Goal: Task Accomplishment & Management: Manage account settings

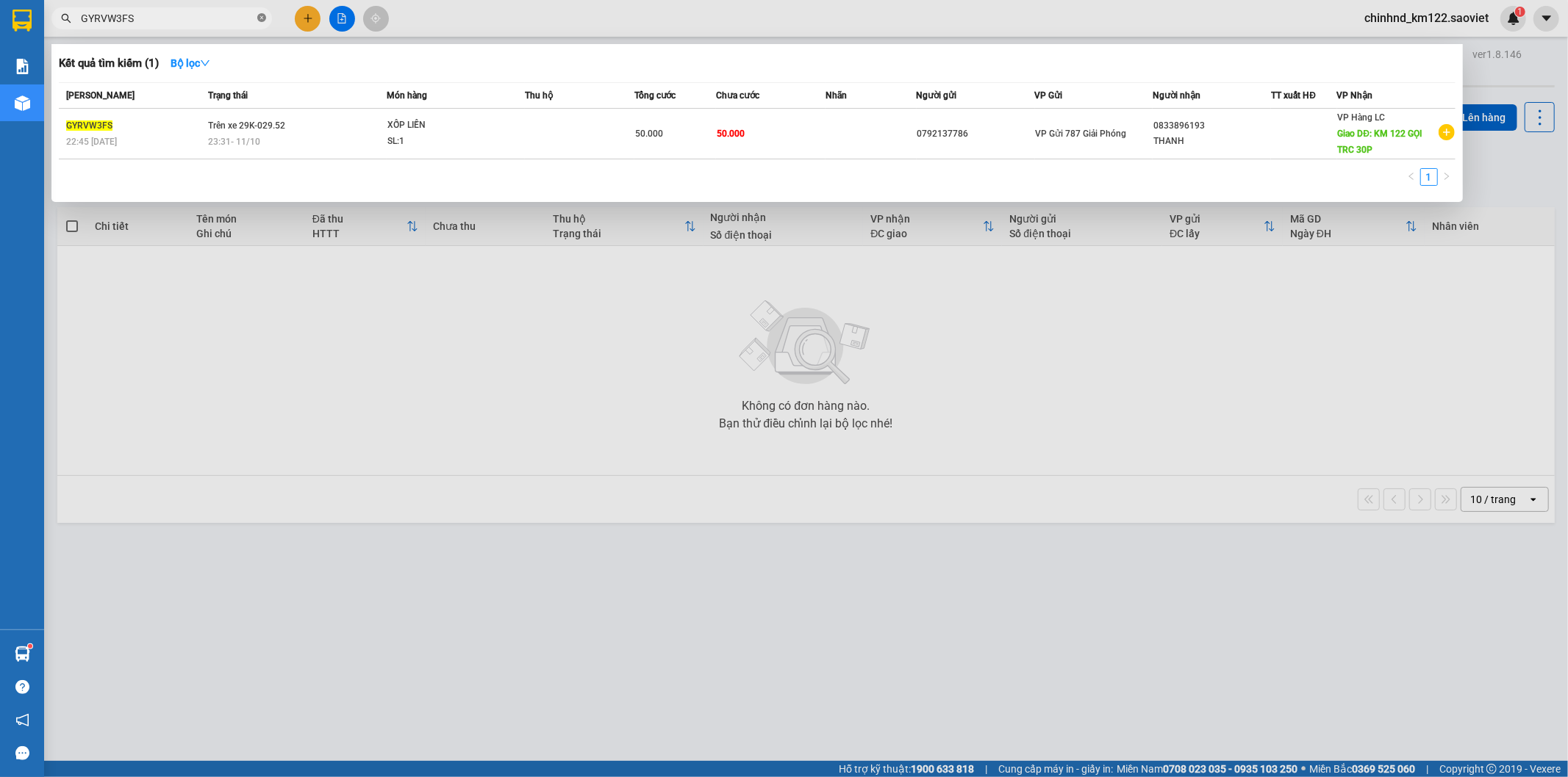
click at [263, 20] on icon "close-circle" at bounding box center [261, 17] width 8 height 8
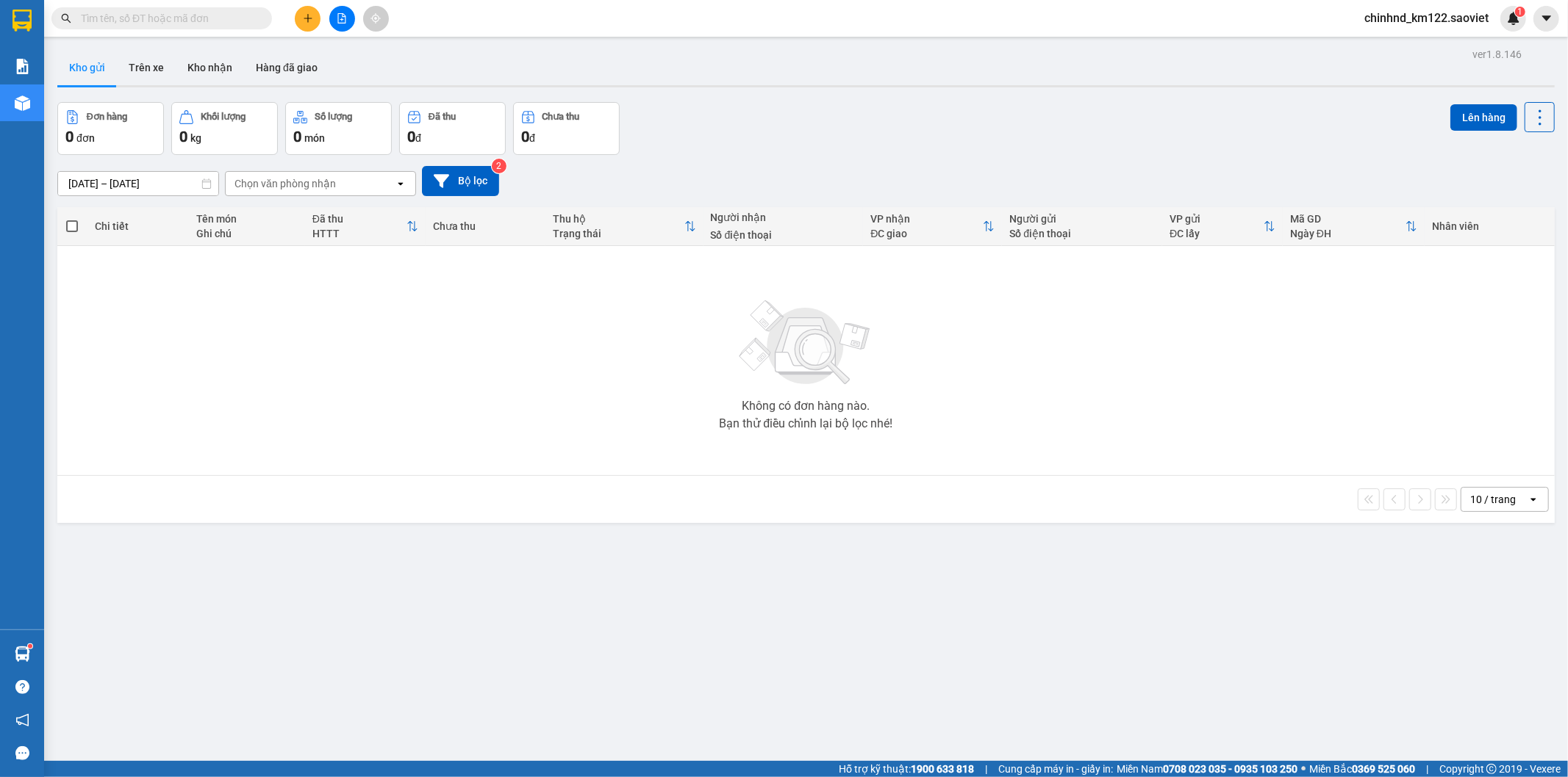
paste input "XRX8RBHQ"
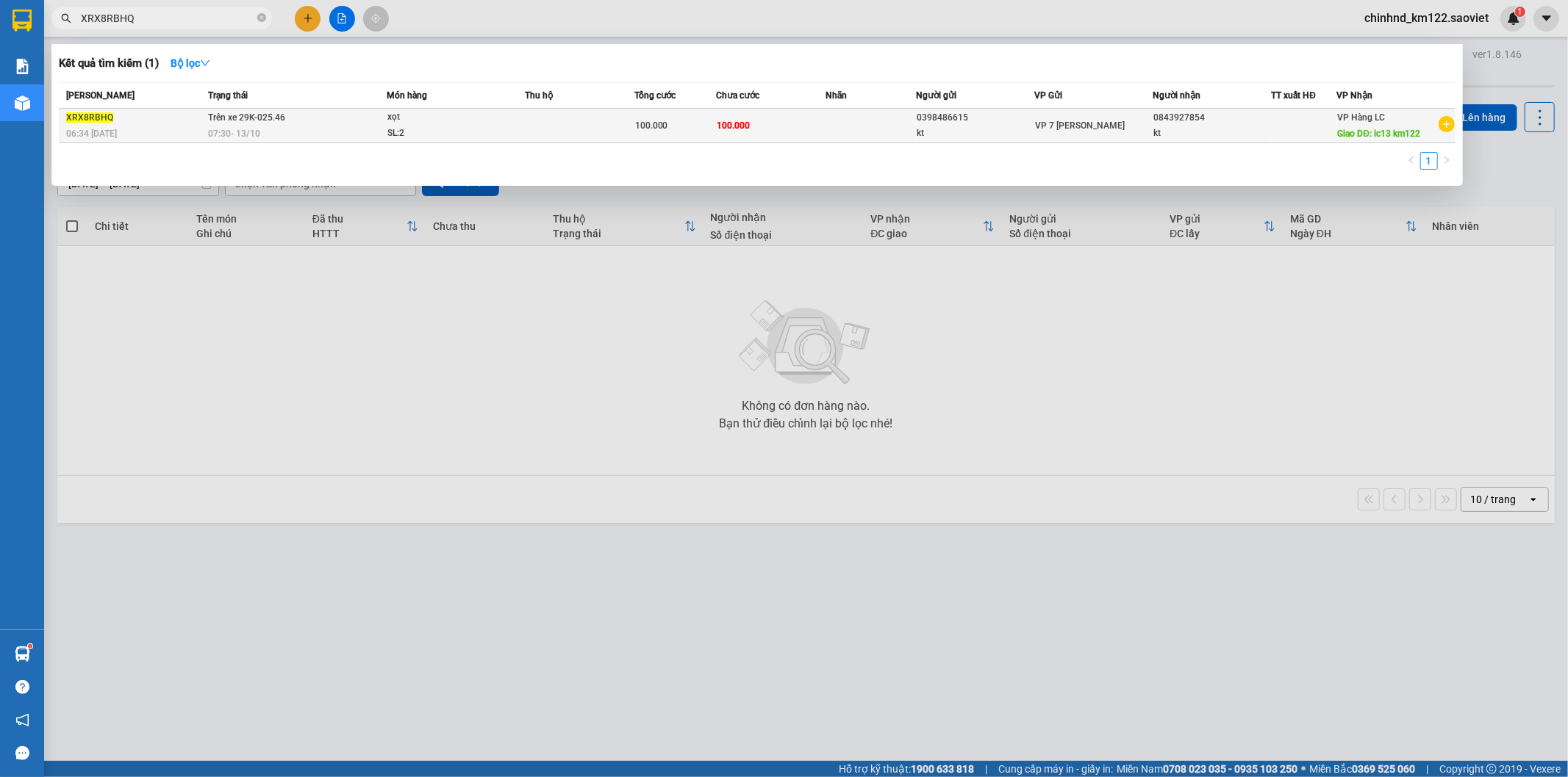
type input "XRX8RBHQ"
click at [429, 136] on div "SL: 2" at bounding box center [443, 133] width 110 height 16
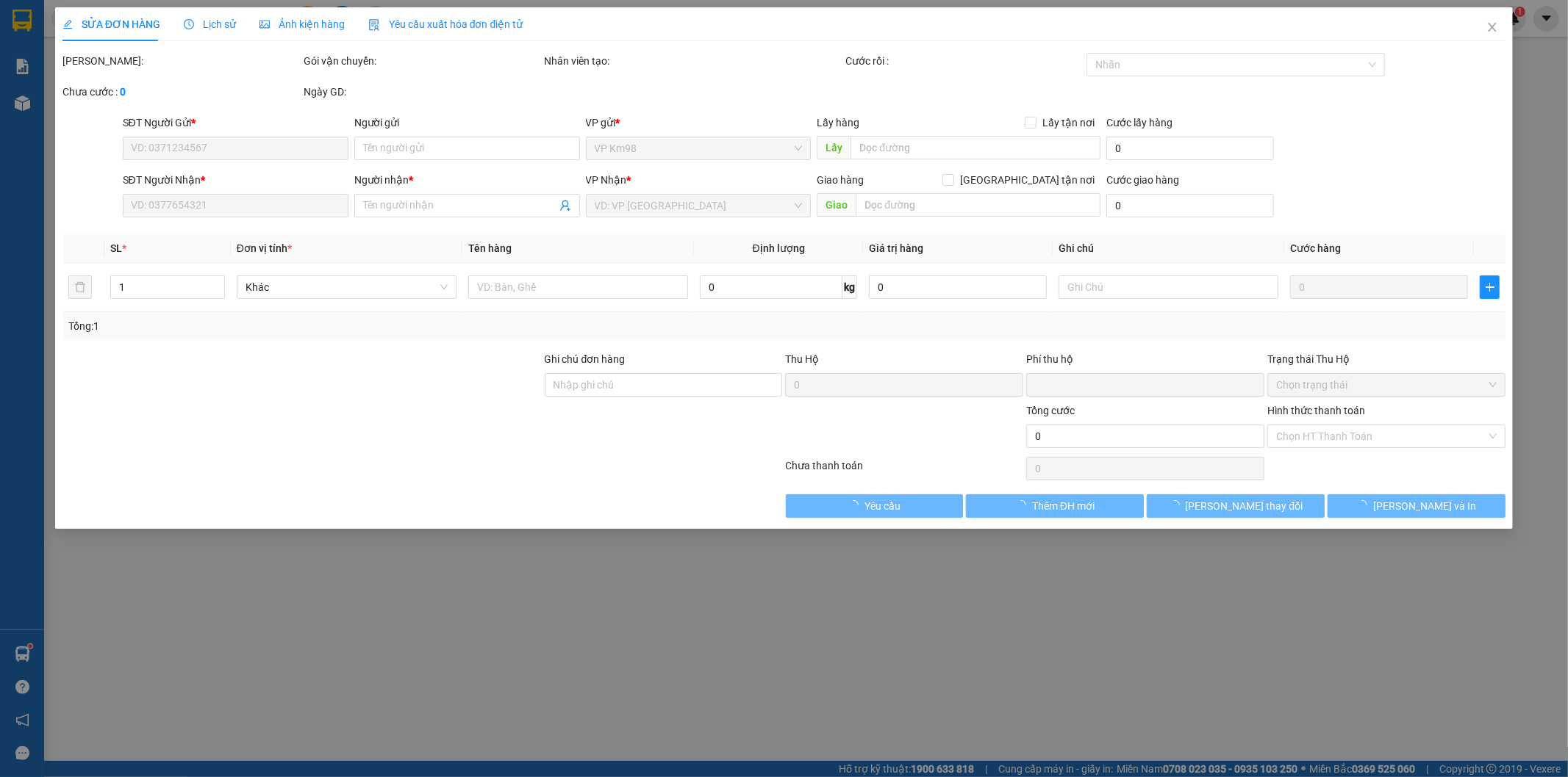
type input "0398486615"
type input "kt"
type input "0843927854"
type input "kt"
type input "ic13 km122"
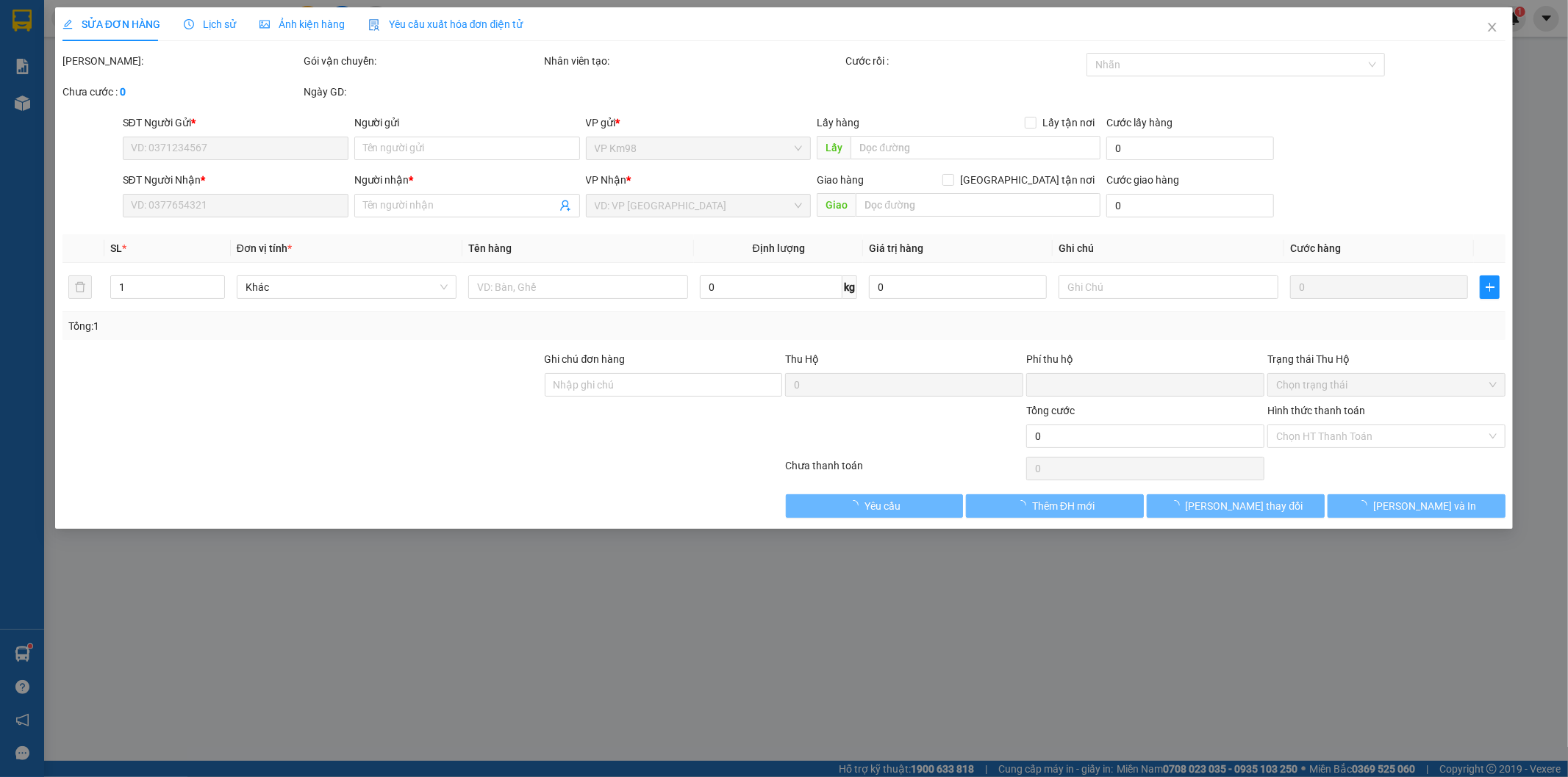
type input "0"
type input "100.000"
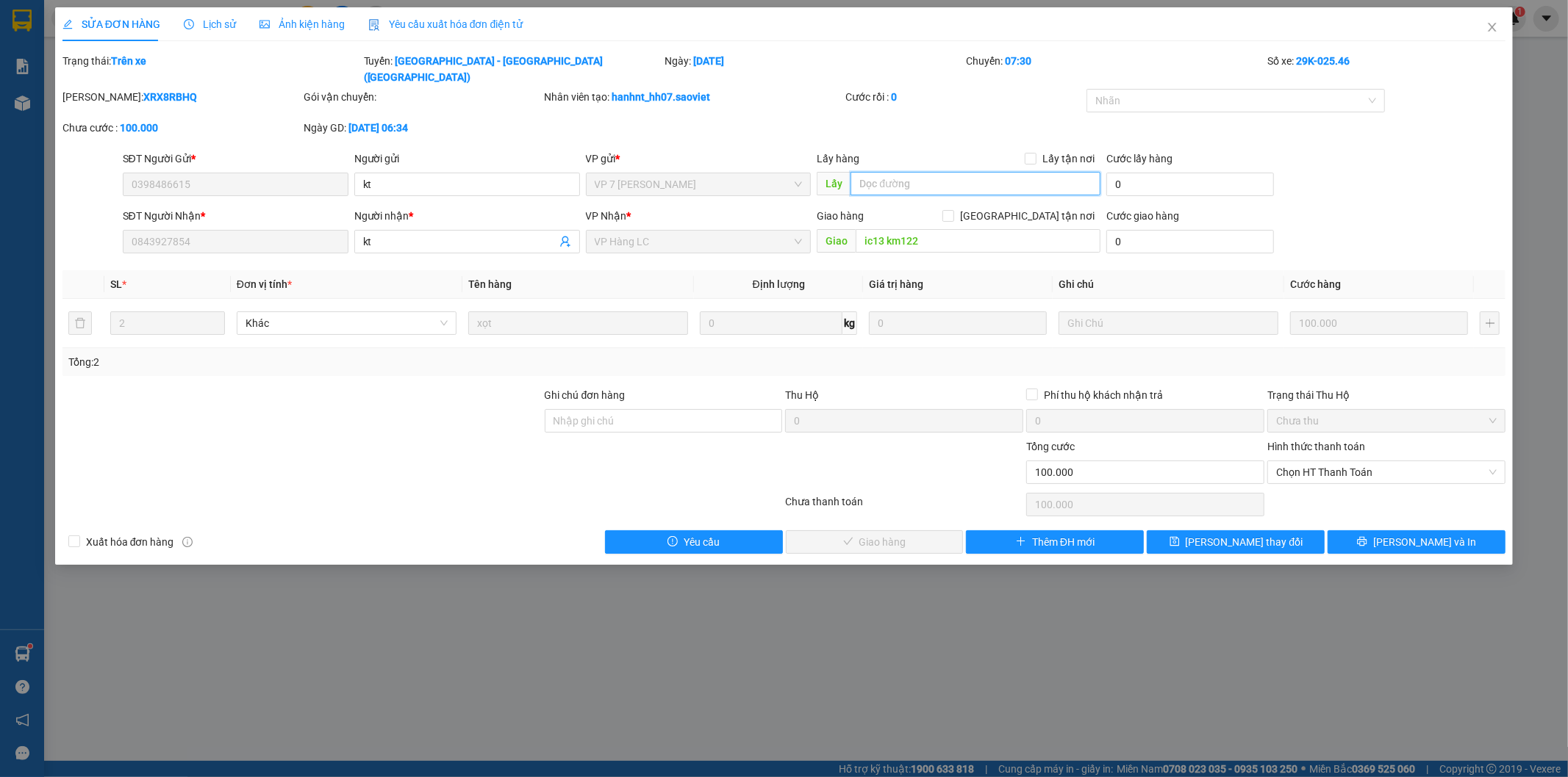
click at [939, 174] on input "text" at bounding box center [975, 183] width 250 height 23
type input "xe trả"
click at [1214, 530] on button "[PERSON_NAME] thay đổi" at bounding box center [1236, 541] width 178 height 23
